Goal: Find specific page/section: Find specific page/section

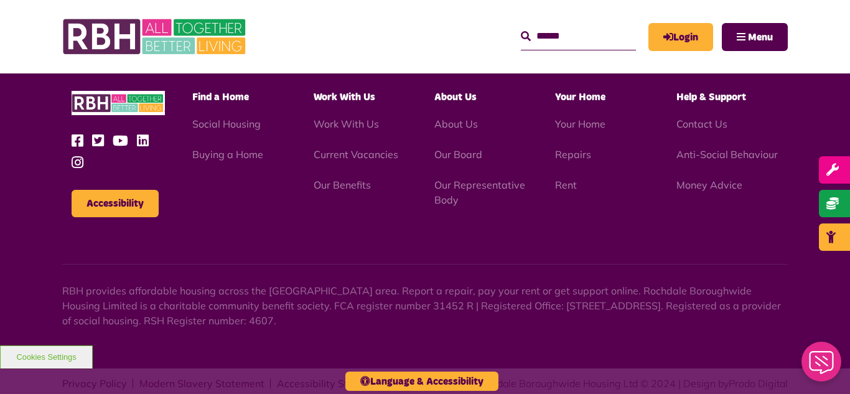
scroll to position [1463, 0]
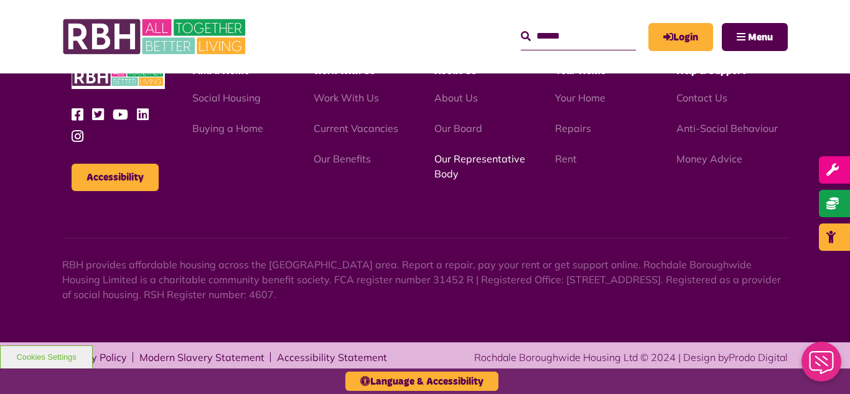
click at [461, 157] on link "Our Representative Body" at bounding box center [479, 166] width 91 height 27
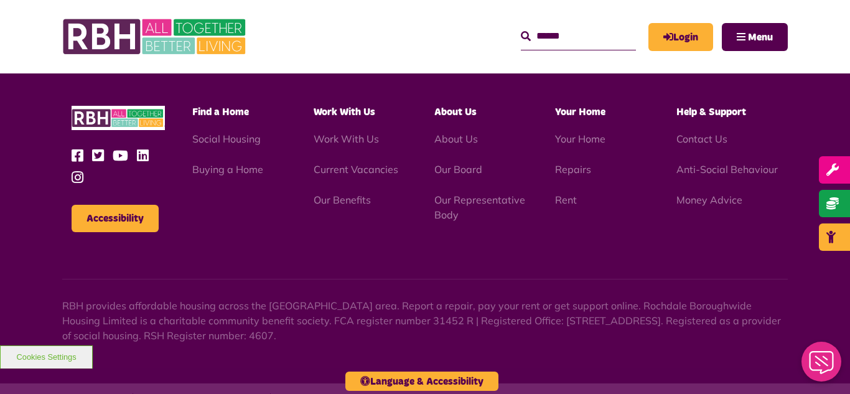
scroll to position [3614, 0]
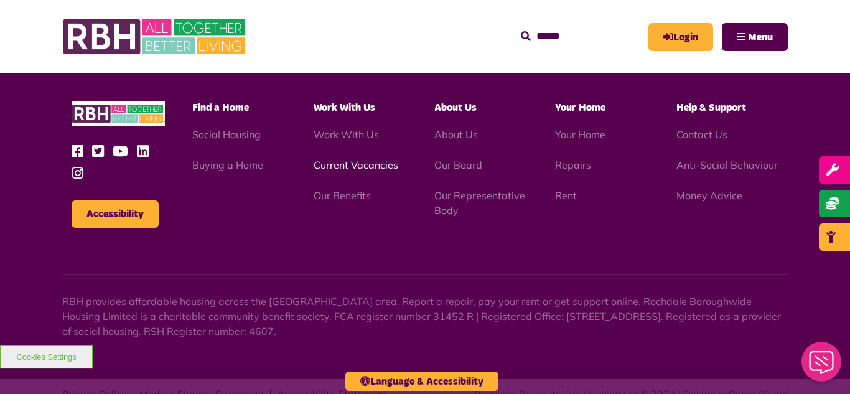
click at [339, 159] on link "Current Vacancies" at bounding box center [356, 165] width 85 height 12
